Goal: Task Accomplishment & Management: Complete application form

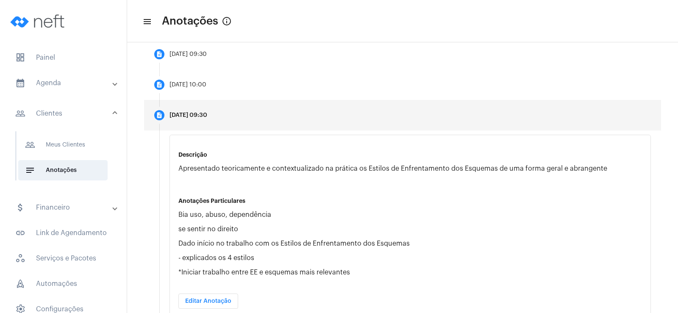
scroll to position [212, 0]
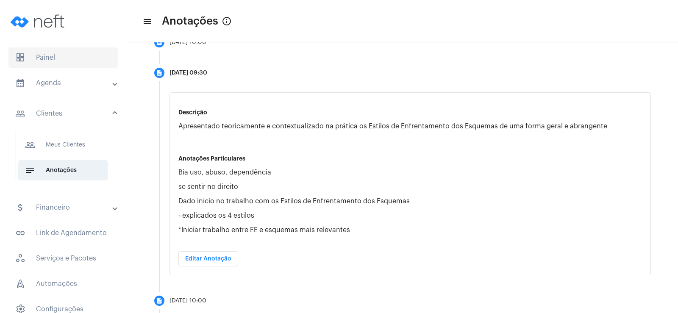
click at [52, 58] on span "dashboard Painel" at bounding box center [63, 57] width 110 height 20
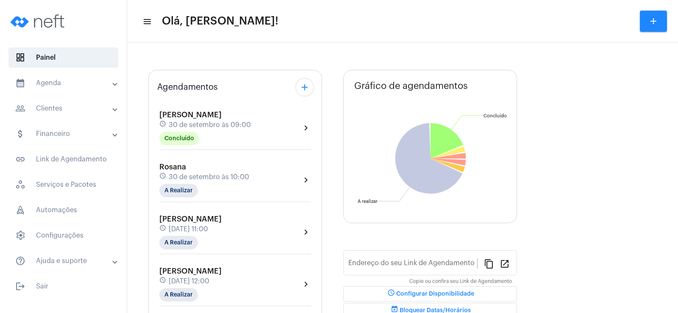
type input "[URL][DOMAIN_NAME]"
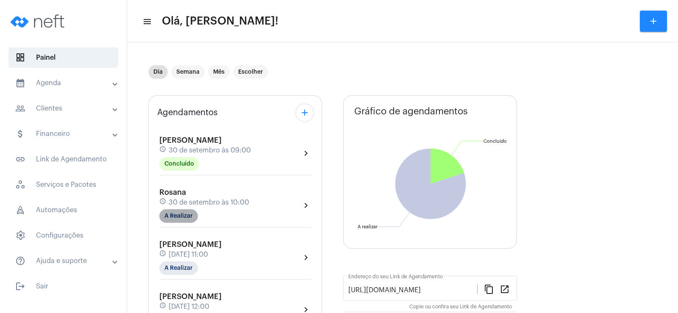
click at [178, 214] on mat-chip "A Realizar" at bounding box center [178, 216] width 39 height 14
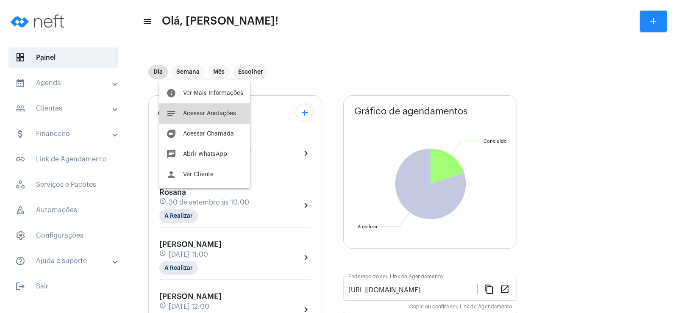
click at [210, 109] on button "notes Acessar Anotações" at bounding box center [204, 113] width 91 height 20
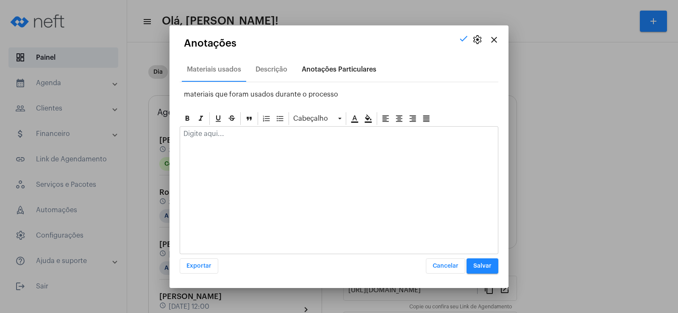
click at [330, 71] on div "Anotações Particulares" at bounding box center [339, 70] width 75 height 8
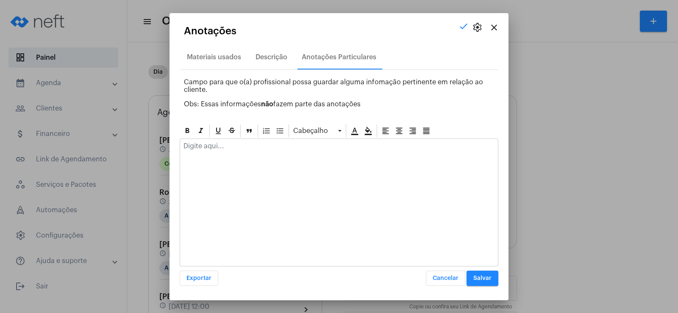
click at [215, 142] on div at bounding box center [339, 148] width 318 height 19
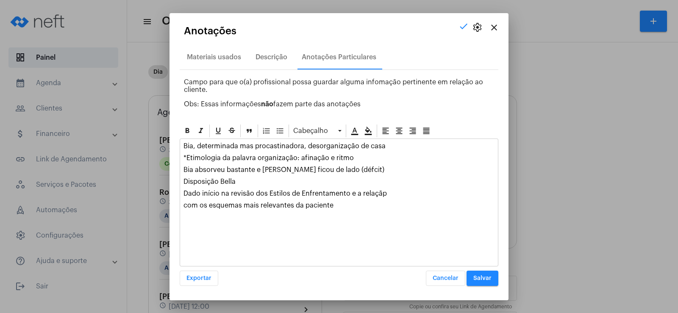
drag, startPoint x: 181, startPoint y: 193, endPoint x: 354, endPoint y: 210, distance: 173.0
click at [354, 210] on div "Bia, determinada mas procastinadora, desorganização de casa *Etimologia da pala…" at bounding box center [339, 178] width 318 height 78
click at [392, 192] on p "Dado início na revisão dos Estilos de Enfrentamento e a relaçãp" at bounding box center [339, 194] width 311 height 8
click at [184, 201] on div "Bia, determinada mas procastinadora, desorganização de casa *Etimologia da pala…" at bounding box center [339, 178] width 318 height 78
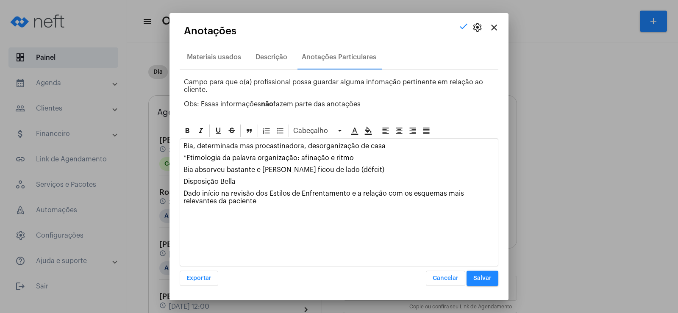
drag, startPoint x: 185, startPoint y: 195, endPoint x: 229, endPoint y: 202, distance: 44.7
click at [229, 202] on p "Dado início na revisão dos Estilos de Enfrentamento e a relação com os esquemas…" at bounding box center [339, 197] width 311 height 15
copy p "Dado início na revisão dos Estilos de Enfrentamento e a relação com os esquemas…"
click at [272, 51] on div "Descrição" at bounding box center [272, 57] width 42 height 20
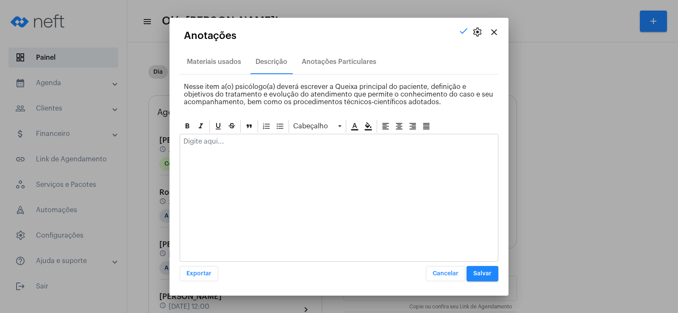
click at [215, 160] on div at bounding box center [339, 198] width 319 height 128
click at [221, 147] on div at bounding box center [339, 143] width 318 height 19
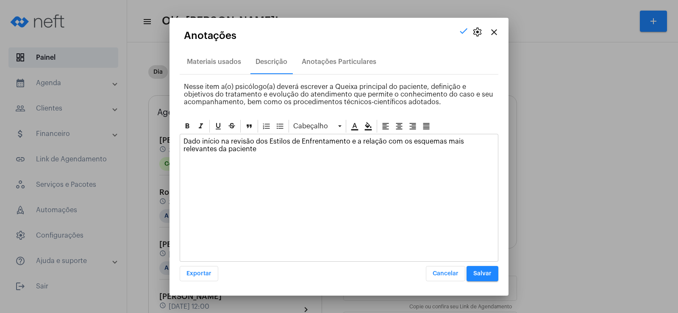
click at [486, 274] on span "Salvar" at bounding box center [483, 274] width 18 height 6
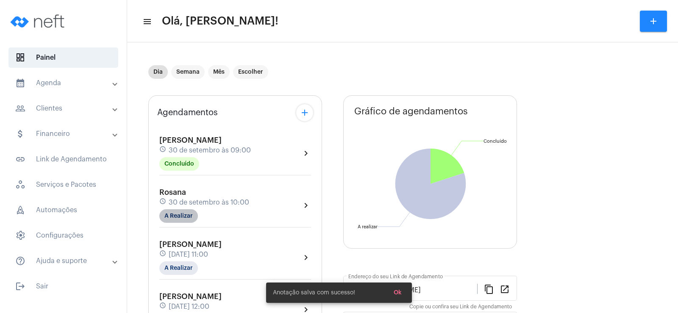
click at [189, 213] on mat-chip "A Realizar" at bounding box center [178, 216] width 39 height 14
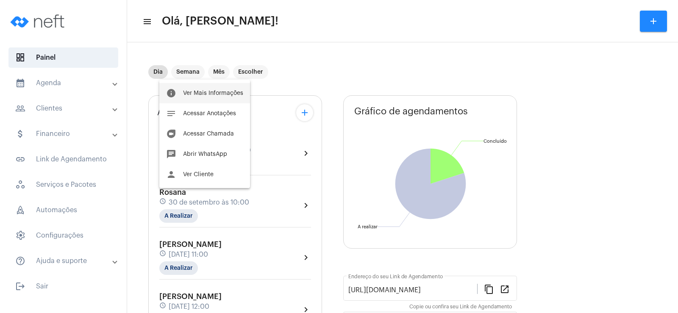
click at [198, 94] on span "Ver Mais Informações" at bounding box center [213, 93] width 60 height 6
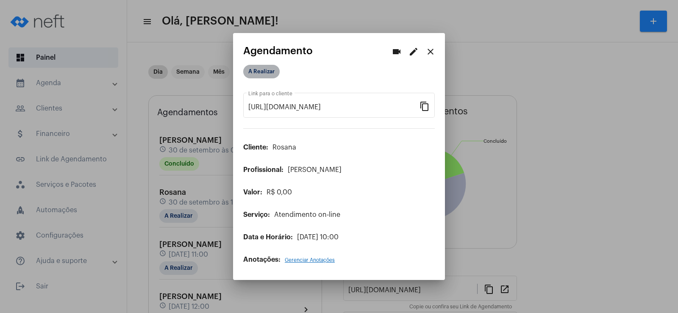
click at [254, 74] on mat-chip "A Realizar" at bounding box center [261, 72] width 36 height 14
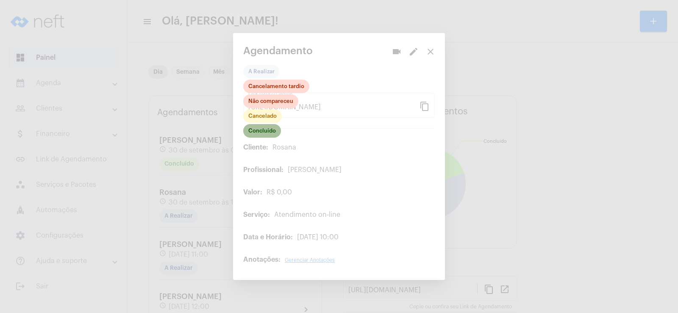
click at [262, 134] on mat-chip "Concluído" at bounding box center [262, 131] width 38 height 14
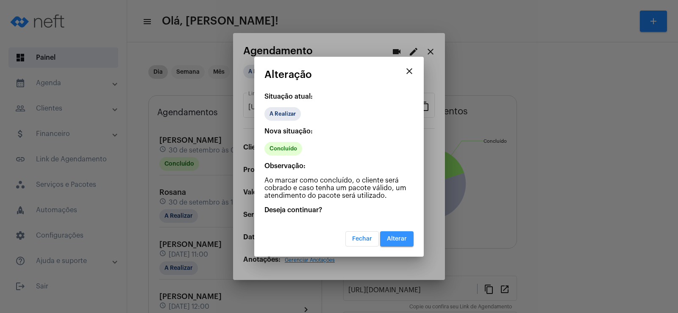
click at [405, 237] on span "Alterar" at bounding box center [397, 239] width 20 height 6
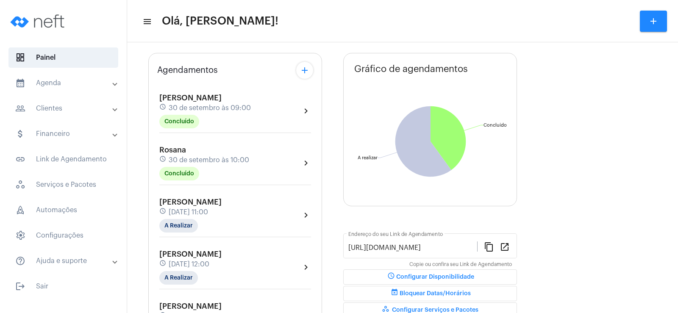
scroll to position [85, 0]
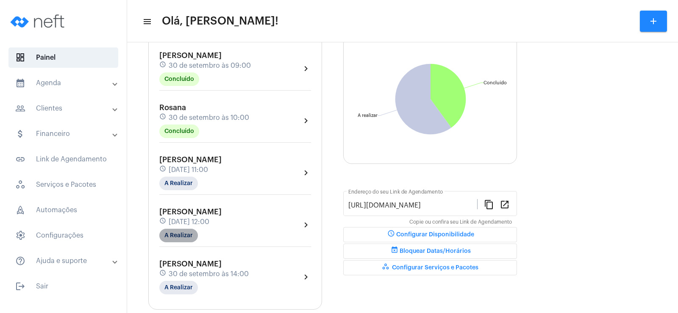
click at [194, 234] on mat-chip "A Realizar" at bounding box center [178, 236] width 39 height 14
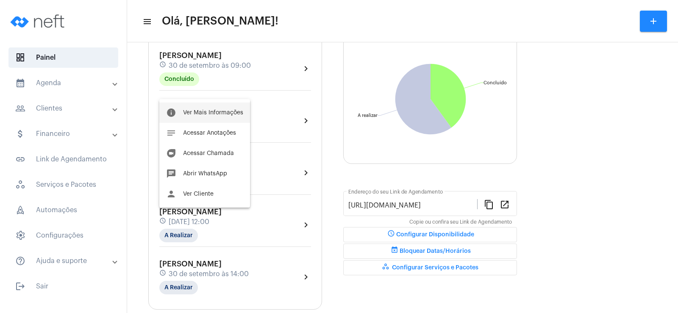
click at [209, 107] on button "info Ver Mais Informações" at bounding box center [204, 113] width 91 height 20
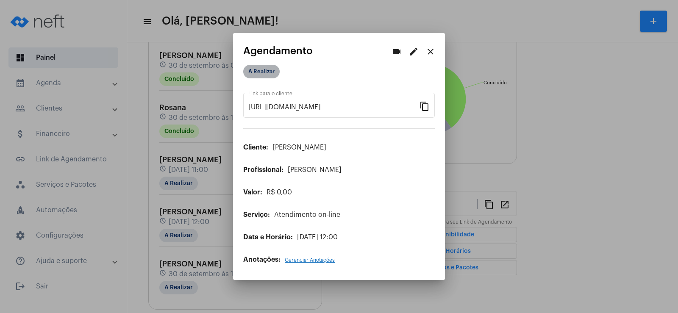
click at [261, 73] on mat-chip "A Realizar" at bounding box center [261, 72] width 36 height 14
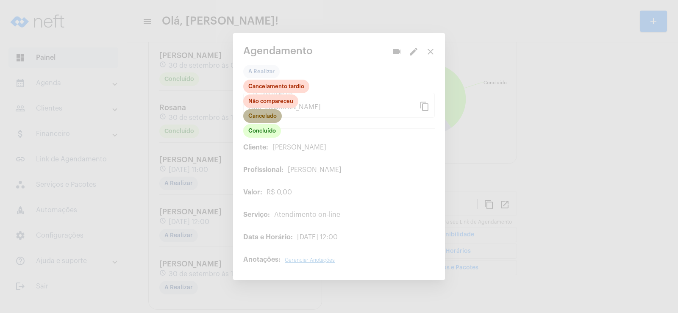
click at [268, 118] on mat-chip "Cancelado" at bounding box center [262, 116] width 39 height 14
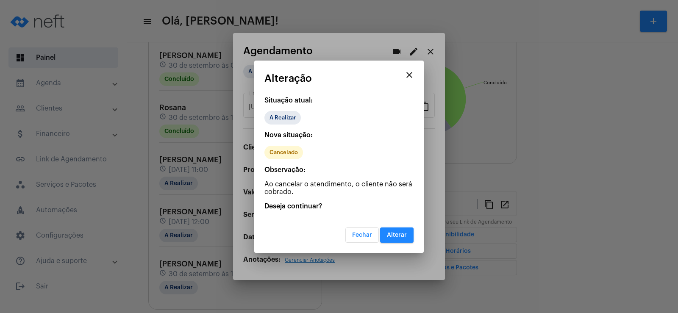
click at [395, 236] on span "Alterar" at bounding box center [397, 235] width 20 height 6
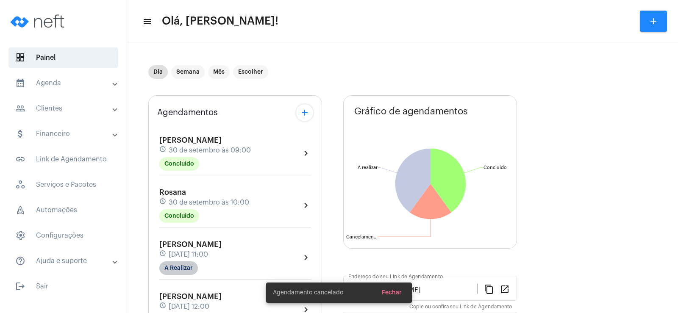
scroll to position [42, 0]
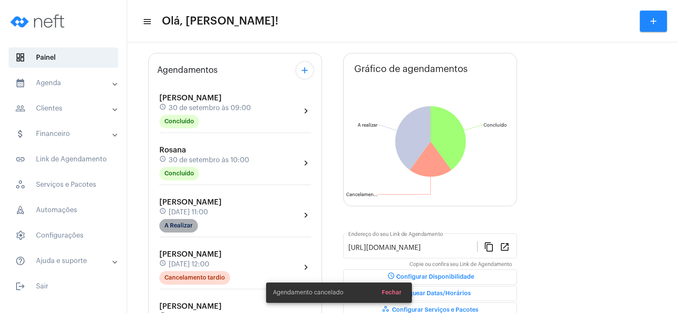
click at [177, 225] on mat-chip "A Realizar" at bounding box center [178, 226] width 39 height 14
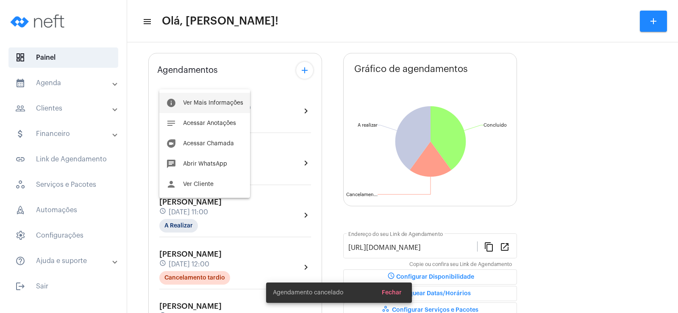
click at [209, 104] on span "Ver Mais Informações" at bounding box center [213, 103] width 60 height 6
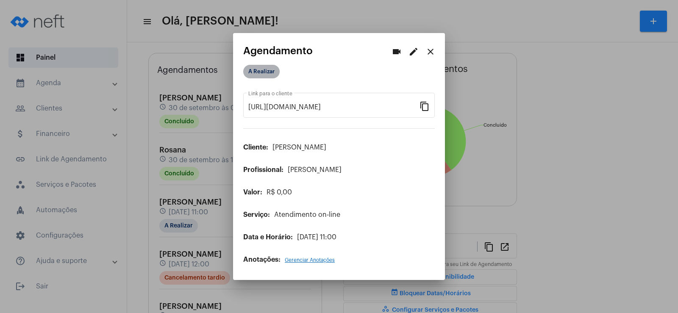
click at [257, 77] on mat-chip "A Realizar" at bounding box center [261, 72] width 36 height 14
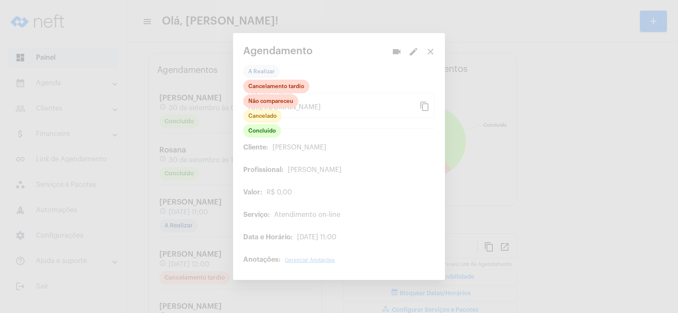
drag, startPoint x: 323, startPoint y: 122, endPoint x: 381, endPoint y: 81, distance: 70.6
click at [324, 121] on div at bounding box center [339, 156] width 678 height 313
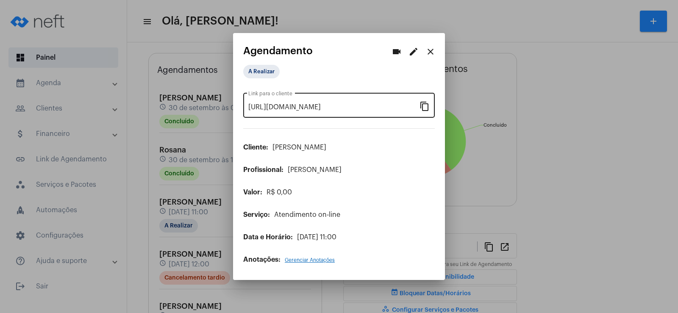
click at [423, 105] on mat-icon "content_copy" at bounding box center [425, 106] width 10 height 10
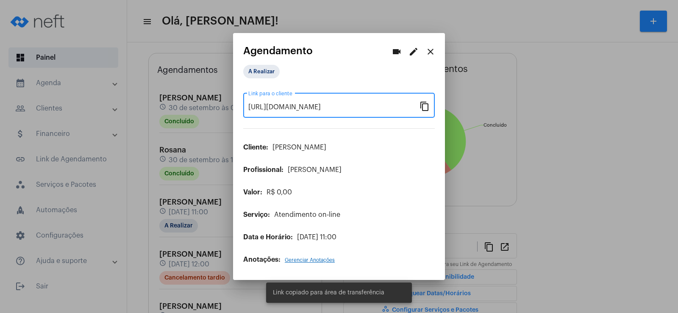
scroll to position [0, 68]
click at [393, 47] on mat-icon "videocam" at bounding box center [397, 52] width 10 height 10
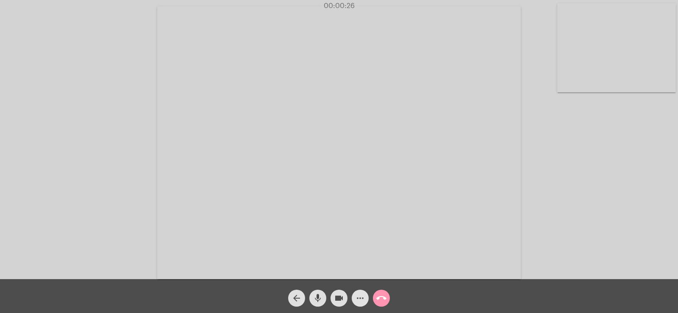
click at [360, 297] on mat-icon "more_horiz" at bounding box center [360, 298] width 10 height 10
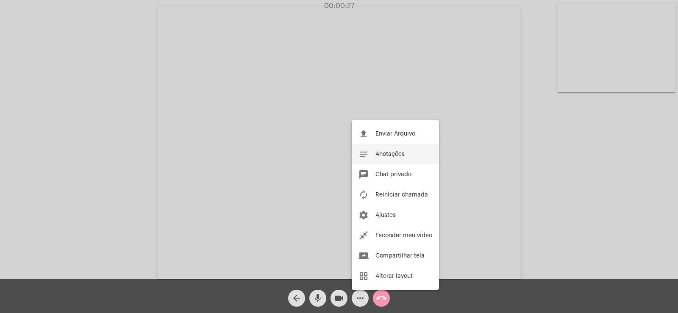
click at [392, 158] on button "notes Anotações" at bounding box center [395, 154] width 87 height 20
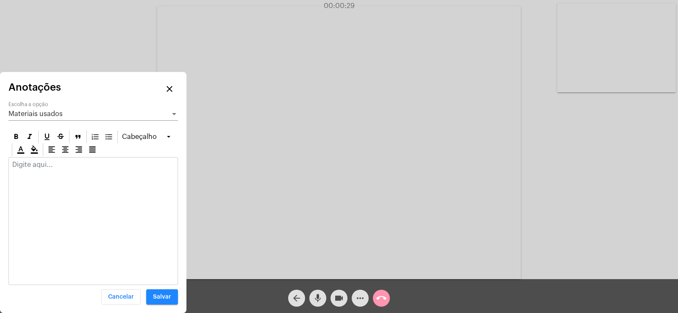
click at [38, 117] on span "Materiais usados" at bounding box center [35, 114] width 54 height 7
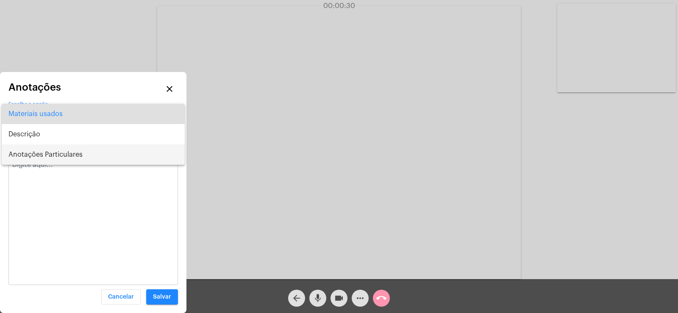
click at [48, 150] on span "Anotações Particulares" at bounding box center [93, 155] width 170 height 20
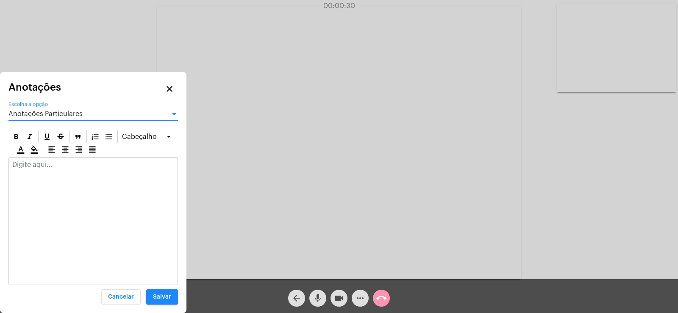
click at [40, 169] on div at bounding box center [93, 167] width 169 height 19
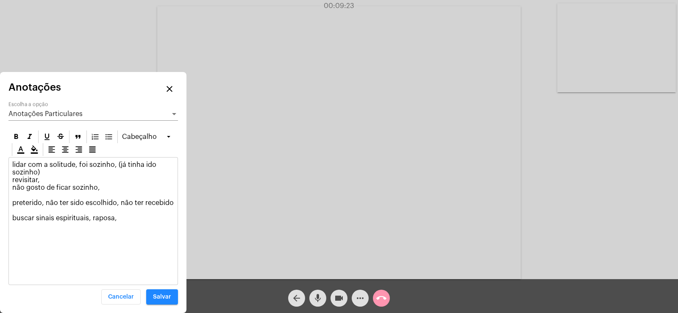
click at [175, 198] on div "lidar com a solitude, foi sozinho, (já tinha ido sozinho) revisitar, não gosto …" at bounding box center [93, 194] width 169 height 72
click at [173, 202] on p "lidar com a solitude, foi sozinho, (já tinha ido sozinho) revisitar, não gosto …" at bounding box center [93, 191] width 162 height 61
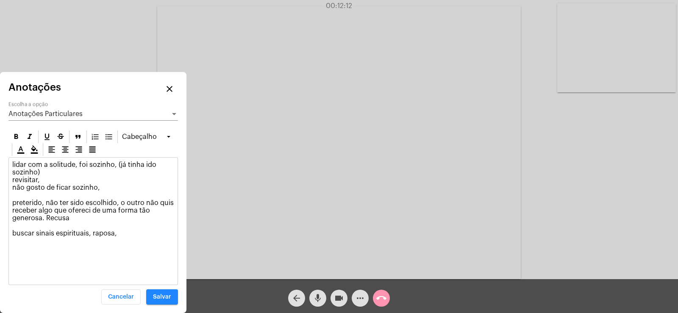
drag, startPoint x: 12, startPoint y: 188, endPoint x: 119, endPoint y: 184, distance: 106.9
click at [119, 184] on div "lidar com a solitude, foi sozinho, (já tinha ido sozinho) revisitar, não gosto …" at bounding box center [93, 201] width 169 height 87
click at [119, 184] on p "lidar com a solitude, foi sozinho, (já tinha ido sozinho) revisitar, não gosto …" at bounding box center [93, 199] width 162 height 76
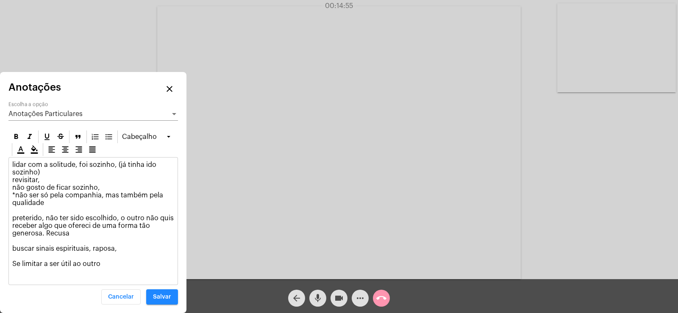
click at [76, 235] on p "lidar com a solitude, foi sozinho, (já tinha ido sozinho) revisitar, não gosto …" at bounding box center [93, 214] width 162 height 107
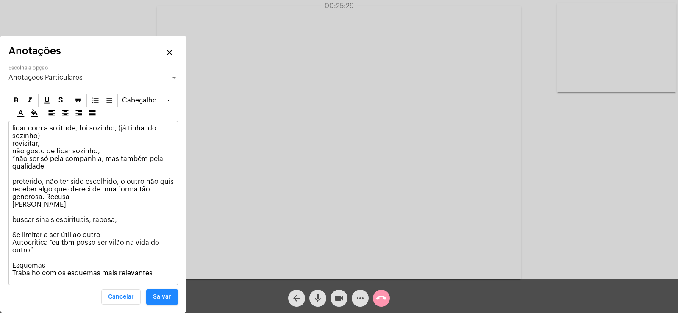
click at [14, 274] on p "lidar com a solitude, foi sozinho, (já tinha ido sozinho) revisitar, não gosto …" at bounding box center [93, 201] width 162 height 153
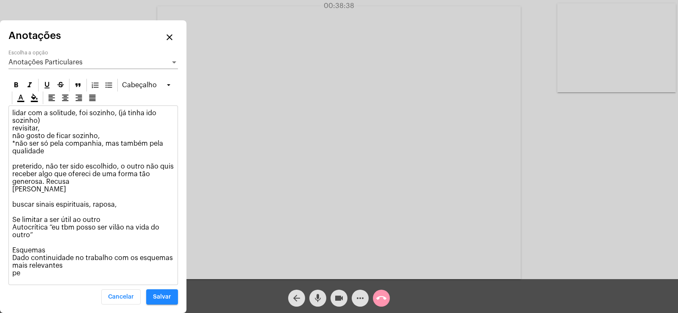
click at [360, 299] on mat-icon "more_horiz" at bounding box center [360, 298] width 10 height 10
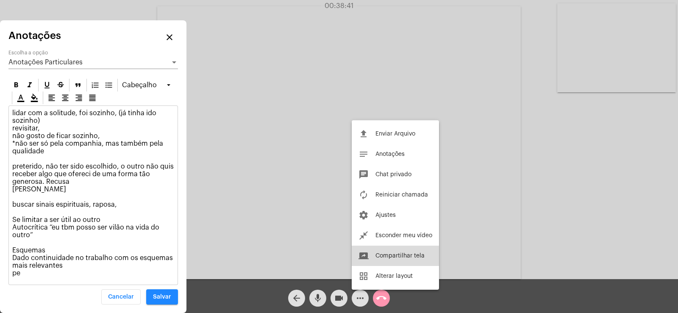
click at [399, 259] on span "Compartilhar tela" at bounding box center [400, 256] width 49 height 6
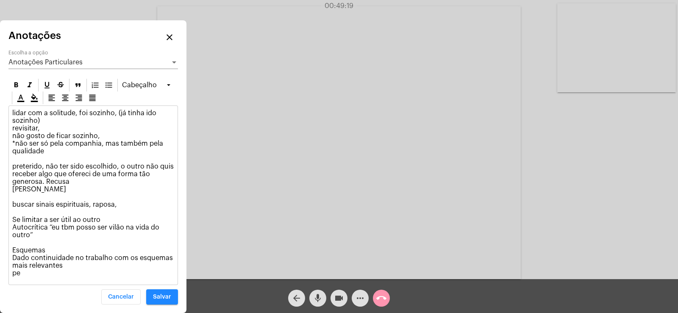
drag, startPoint x: 12, startPoint y: 258, endPoint x: 70, endPoint y: 266, distance: 58.6
click at [70, 266] on p "lidar com a solitude, foi sozinho, (já tinha ido sozinho) revisitar, não gosto …" at bounding box center [93, 193] width 162 height 168
copy p "Dado continuidade no trabalho com os esquemas mais relevantes"
click at [59, 267] on p "lidar com a solitude, foi sozinho, (já tinha ido sozinho) revisitar, não gosto …" at bounding box center [93, 193] width 162 height 168
click at [67, 267] on p "lidar com a solitude, foi sozinho, (já tinha ido sozinho) revisitar, não gosto …" at bounding box center [93, 193] width 162 height 168
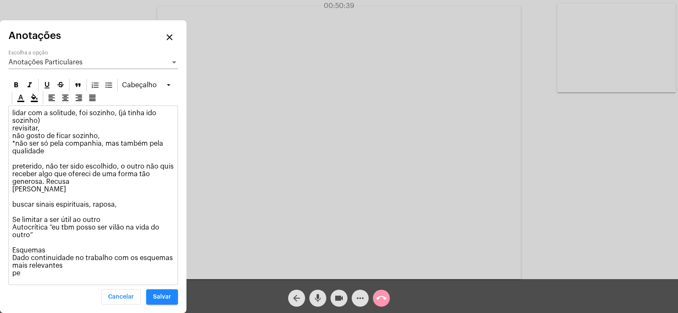
drag, startPoint x: 12, startPoint y: 259, endPoint x: 62, endPoint y: 266, distance: 50.1
click at [62, 266] on p "lidar com a solitude, foi sozinho, (já tinha ido sozinho) revisitar, não gosto …" at bounding box center [93, 193] width 162 height 168
copy p "Dado continuidade no trabalho com os esquemas mais relevantes"
click at [67, 60] on span "Anotações Particulares" at bounding box center [45, 62] width 74 height 7
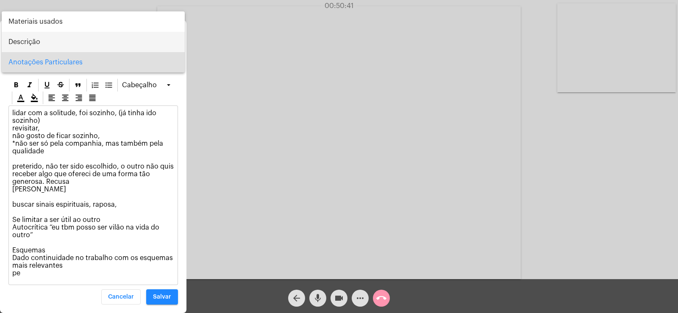
click at [32, 42] on span "Descrição" at bounding box center [93, 42] width 170 height 20
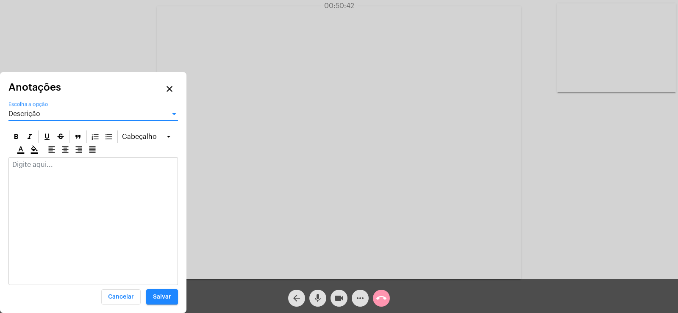
click at [31, 165] on p at bounding box center [93, 165] width 162 height 8
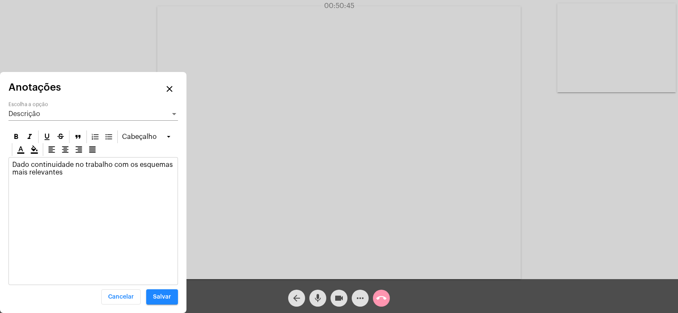
click at [58, 118] on div "Descrição Escolha a opção" at bounding box center [93, 111] width 170 height 19
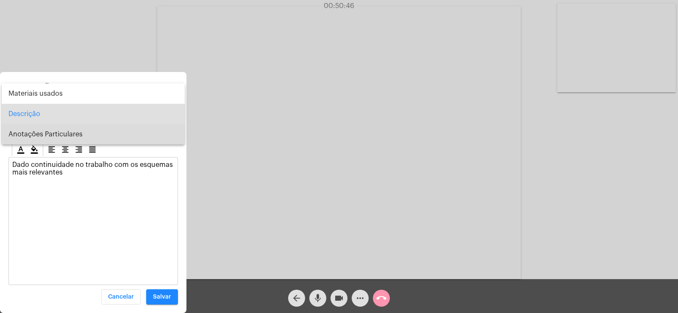
click at [61, 138] on span "Anotações Particulares" at bounding box center [93, 134] width 170 height 20
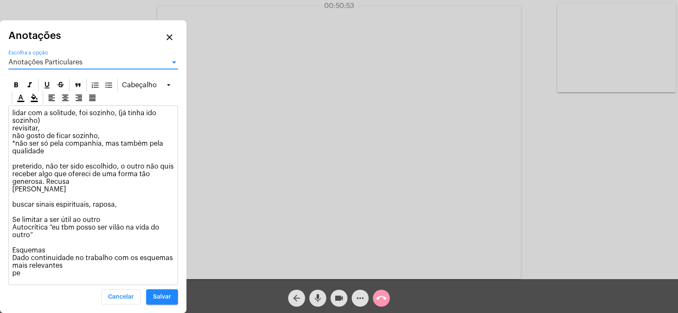
click at [175, 298] on button "Salvar" at bounding box center [162, 297] width 32 height 15
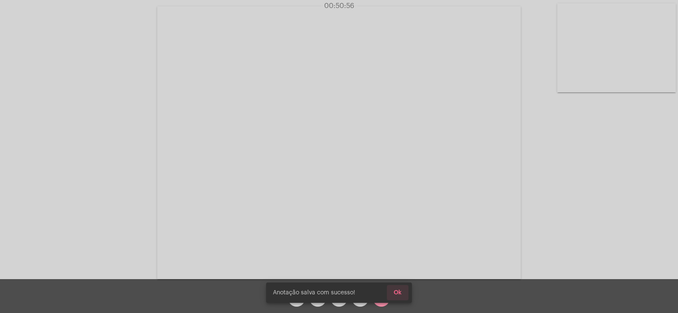
click at [397, 290] on span "Ok" at bounding box center [398, 293] width 8 height 6
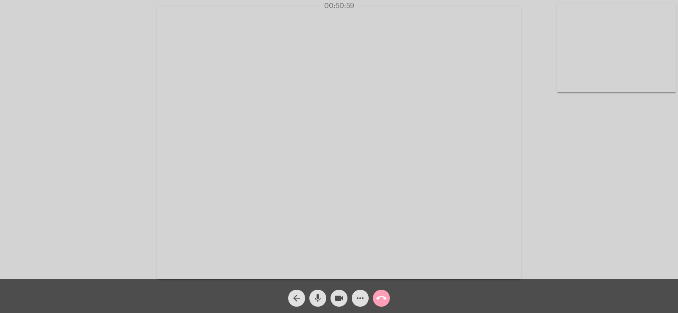
click at [379, 299] on mat-icon "call_end" at bounding box center [381, 298] width 10 height 10
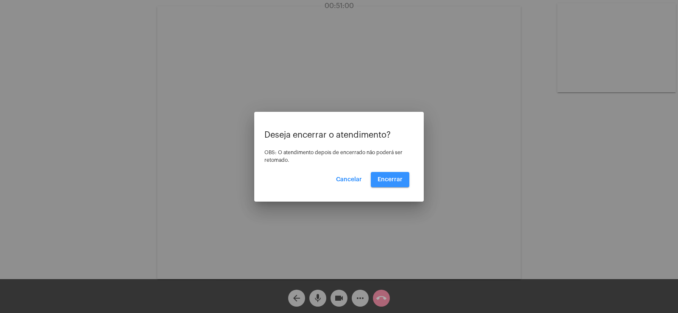
click at [399, 185] on button "Encerrar" at bounding box center [390, 179] width 39 height 15
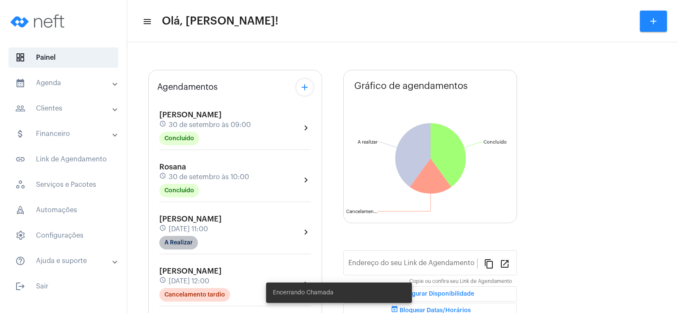
click at [177, 247] on mat-chip "A Realizar" at bounding box center [178, 243] width 39 height 14
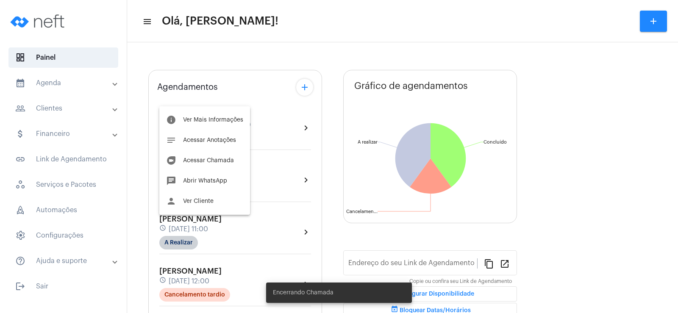
type input "[URL][DOMAIN_NAME]"
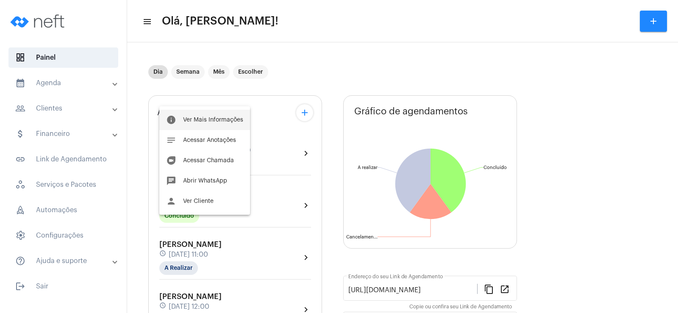
click at [195, 120] on span "Ver Mais Informações" at bounding box center [213, 120] width 60 height 6
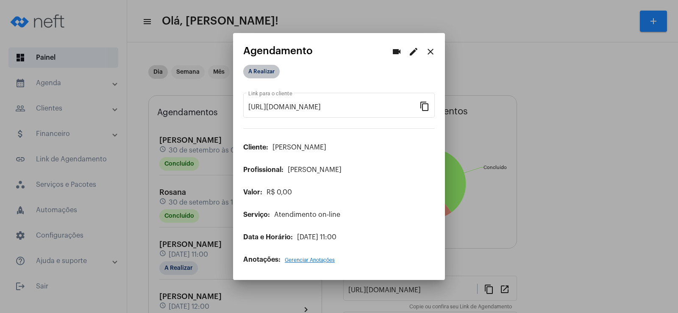
click at [268, 71] on mat-chip "A Realizar" at bounding box center [261, 72] width 36 height 14
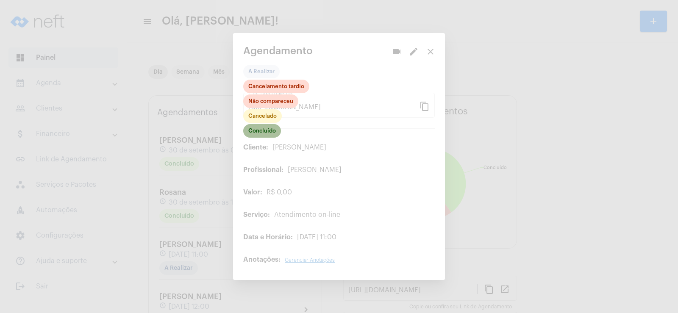
click at [260, 126] on mat-chip "Concluído" at bounding box center [262, 131] width 38 height 14
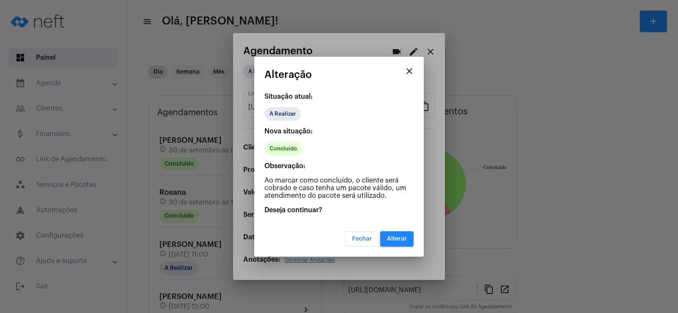
click at [401, 240] on span "Alterar" at bounding box center [397, 239] width 20 height 6
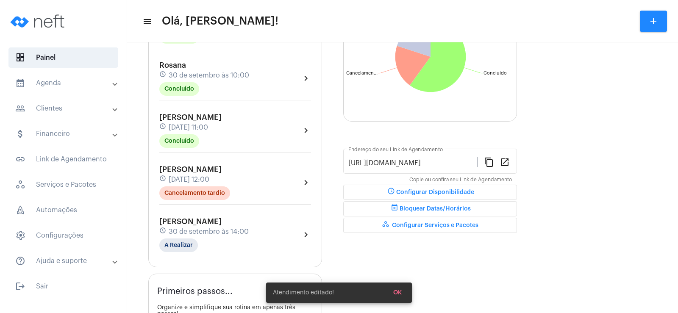
scroll to position [170, 0]
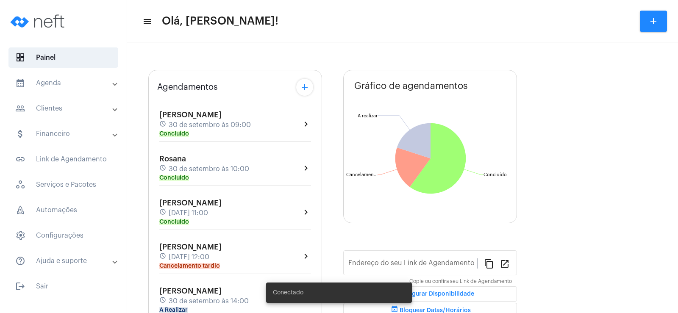
type input "[URL][DOMAIN_NAME]"
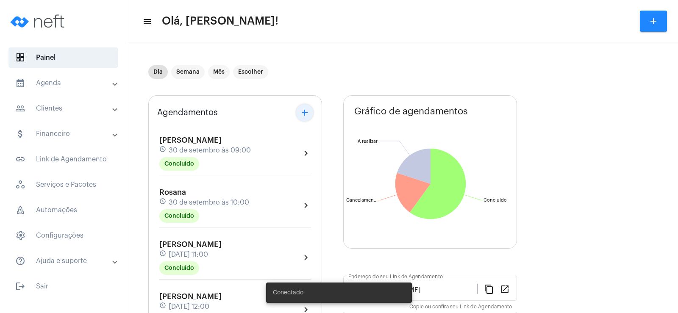
click at [300, 111] on mat-icon "add" at bounding box center [305, 113] width 10 height 10
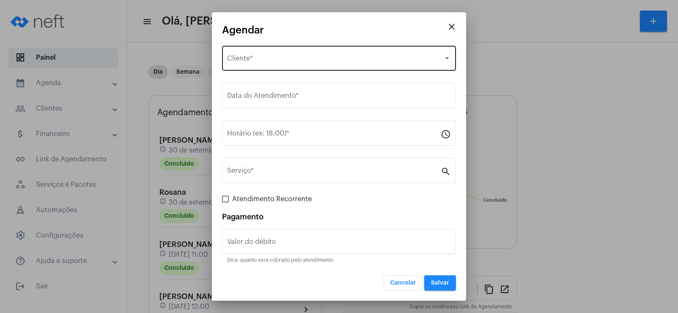
click at [280, 56] on div "Selecione o Cliente Cliente *" at bounding box center [339, 57] width 224 height 27
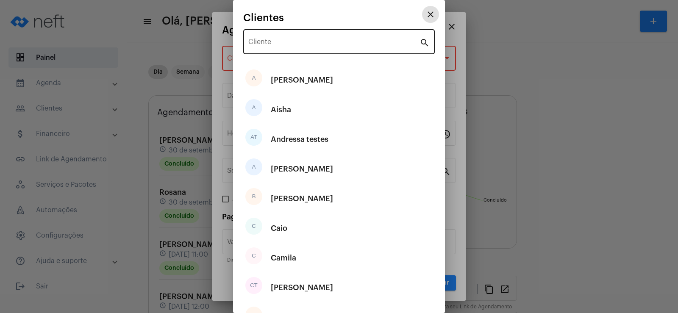
click at [279, 50] on div "Cliente" at bounding box center [333, 41] width 171 height 27
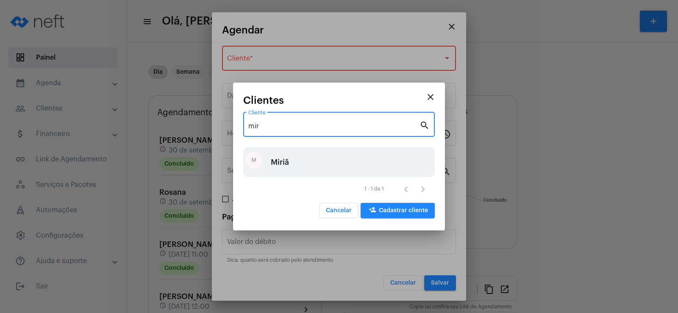
type input "mir"
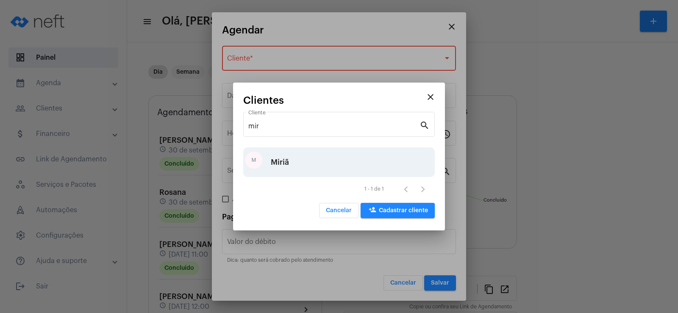
click at [289, 160] on div "M Miriã" at bounding box center [339, 163] width 192 height 30
type input "R$"
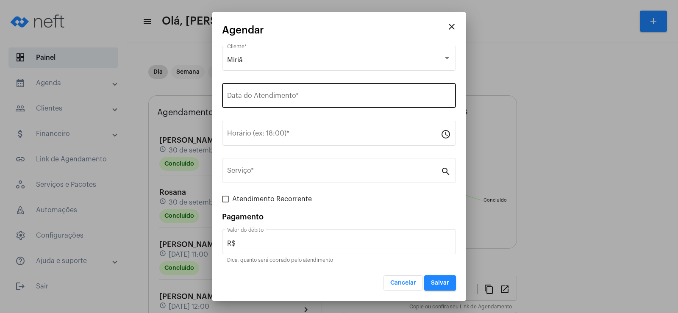
click at [281, 92] on div "Data do Atendimento *" at bounding box center [339, 94] width 224 height 27
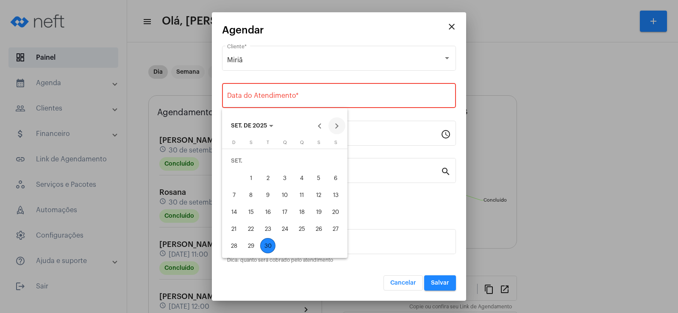
click at [338, 124] on button "Next month" at bounding box center [337, 125] width 17 height 17
click at [286, 157] on div "1" at bounding box center [284, 160] width 15 height 15
type input "01/10/2025"
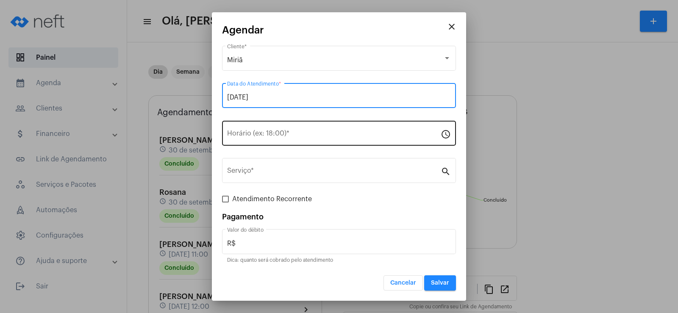
click at [265, 135] on input "Horário (ex: 18:00) *" at bounding box center [334, 135] width 214 height 8
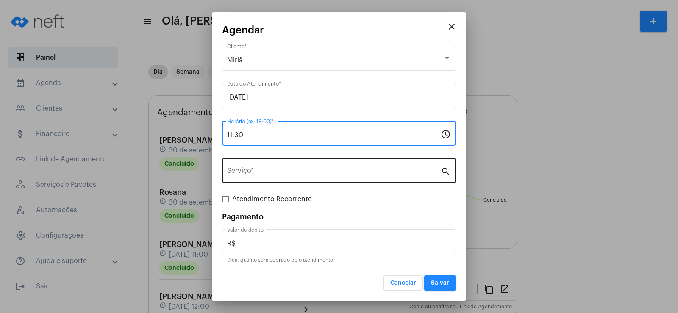
type input "11:30"
click at [257, 168] on div "Serviço *" at bounding box center [334, 169] width 214 height 27
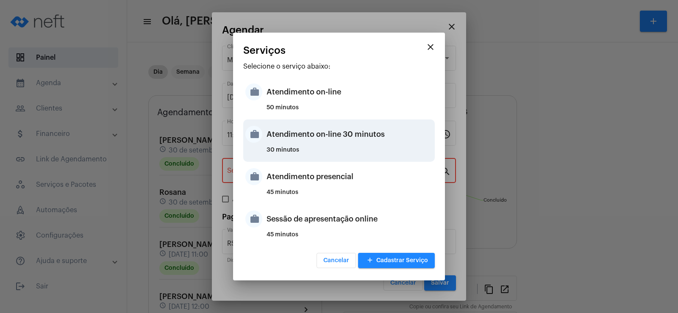
click at [318, 148] on div "30 minutos" at bounding box center [350, 153] width 166 height 13
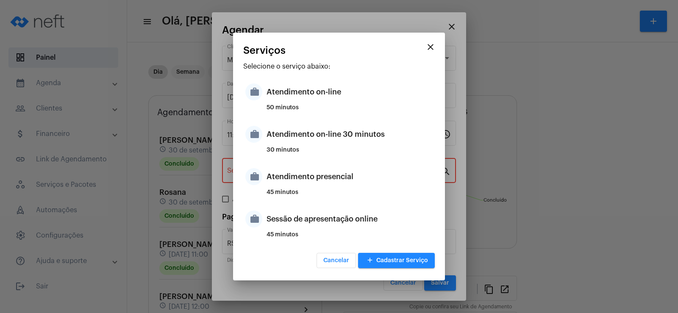
type input "Atendimento on-line 30 minutos"
type input "R$ 0"
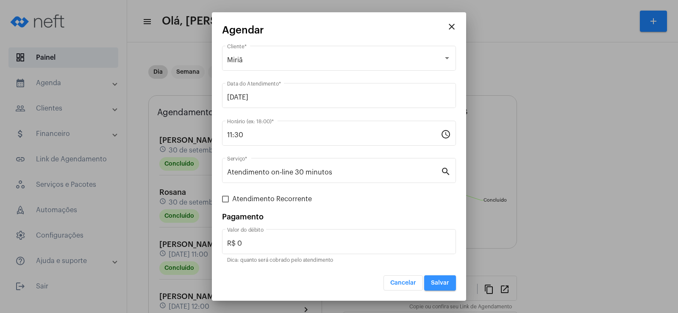
click at [454, 287] on button "Salvar" at bounding box center [440, 283] width 32 height 15
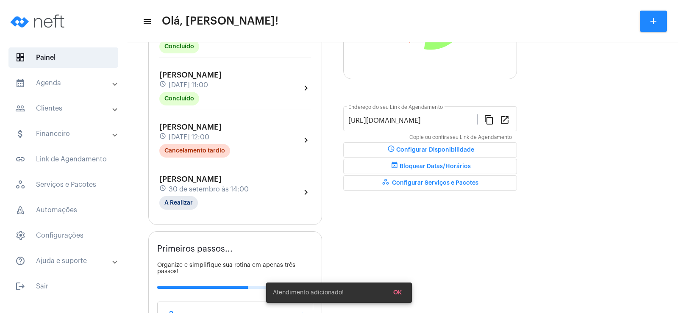
scroll to position [297, 0]
